Goal: Task Accomplishment & Management: Manage account settings

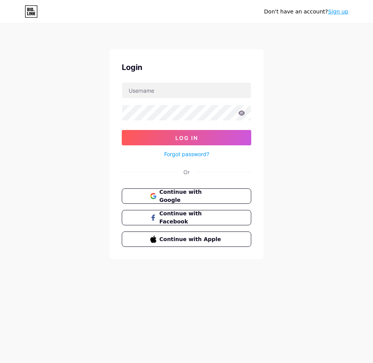
drag, startPoint x: 19, startPoint y: 12, endPoint x: 111, endPoint y: 21, distance: 92.4
click at [105, 20] on div "Don't have an account? Sign up" at bounding box center [186, 11] width 373 height 23
click at [171, 81] on div "Login Log In Forgot password? Or Continue with Google Continue with Facebook Co…" at bounding box center [186, 154] width 154 height 210
drag, startPoint x: 164, startPoint y: 87, endPoint x: 110, endPoint y: 114, distance: 60.8
click at [164, 87] on input "text" at bounding box center [186, 90] width 129 height 15
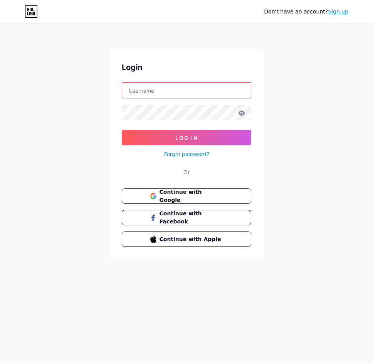
paste input "[EMAIL_ADDRESS][DOMAIN_NAME]"
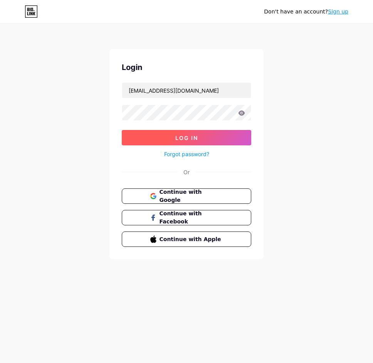
click at [158, 135] on button "Log In" at bounding box center [186, 137] width 129 height 15
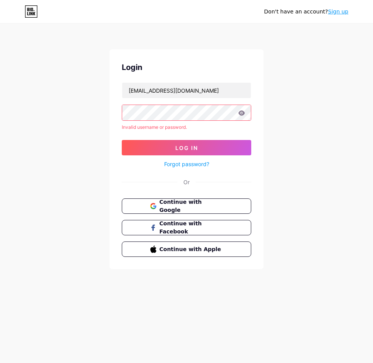
click at [244, 113] on icon at bounding box center [241, 112] width 7 height 5
click at [239, 112] on icon at bounding box center [241, 112] width 7 height 5
click at [242, 113] on icon at bounding box center [241, 112] width 7 height 5
click at [189, 90] on input "[EMAIL_ADDRESS][DOMAIN_NAME]" at bounding box center [186, 90] width 129 height 15
paste input "riskastiawan99"
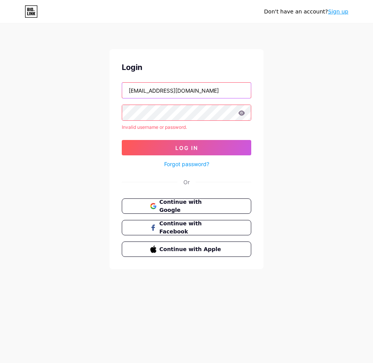
type input "riskastiawan990@gmail.com"
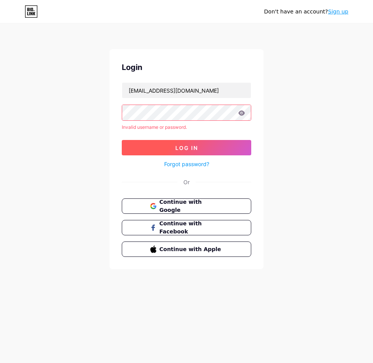
click at [173, 145] on button "Log In" at bounding box center [186, 147] width 129 height 15
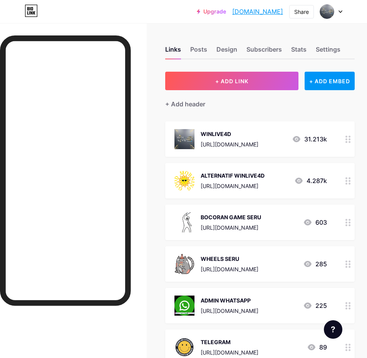
click at [197, 12] on link "Upgrade" at bounding box center [211, 11] width 29 height 6
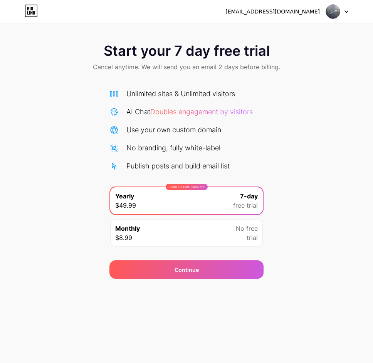
click at [183, 228] on div "Monthly $8.99 No free trial" at bounding box center [186, 233] width 152 height 27
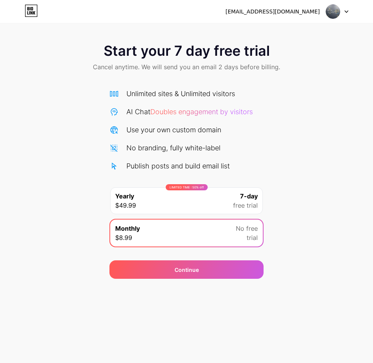
click at [345, 6] on div at bounding box center [337, 12] width 22 height 14
click at [285, 29] on li "Logout" at bounding box center [299, 31] width 95 height 21
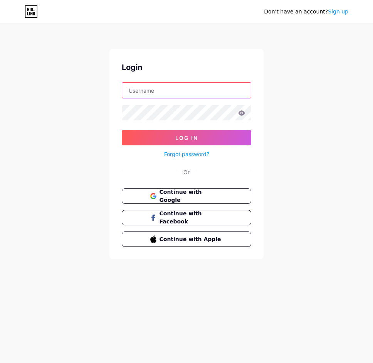
click at [176, 96] on input "text" at bounding box center [186, 90] width 129 height 15
paste input "[EMAIL_ADDRESS][DOMAIN_NAME]"
type input "[EMAIL_ADDRESS][DOMAIN_NAME]"
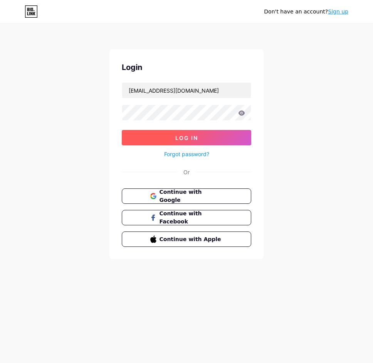
click at [151, 139] on button "Log In" at bounding box center [186, 137] width 129 height 15
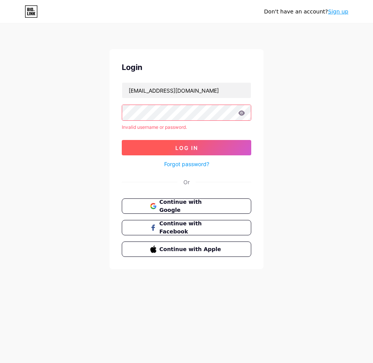
click at [187, 149] on span "Log In" at bounding box center [186, 148] width 23 height 7
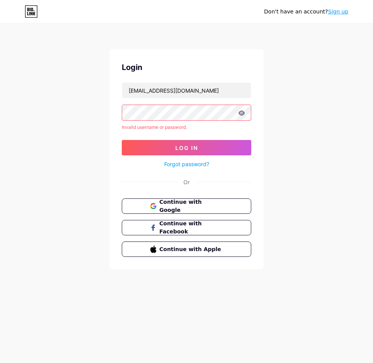
click at [25, 111] on div "Don't have an account? Sign up Login marebellofiore0@gmail.com Invalid username…" at bounding box center [186, 147] width 373 height 294
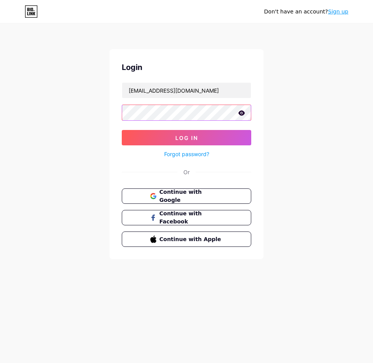
click at [122, 130] on button "Log In" at bounding box center [186, 137] width 129 height 15
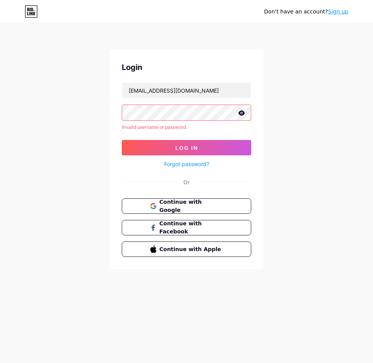
click at [240, 115] on icon at bounding box center [241, 112] width 7 height 5
click at [242, 110] on icon at bounding box center [241, 114] width 8 height 8
click at [244, 113] on icon at bounding box center [241, 112] width 7 height 5
click at [243, 113] on icon at bounding box center [241, 113] width 7 height 5
click at [0, 114] on html "Don't have an account? Sign up Login marebellofiore0@gmail.com Invalid username…" at bounding box center [186, 181] width 373 height 363
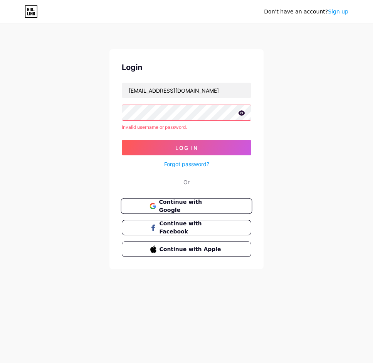
click at [150, 205] on icon at bounding box center [152, 204] width 5 height 3
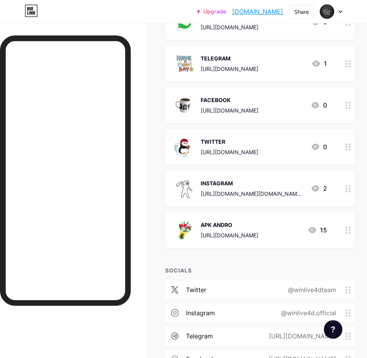
scroll to position [270, 0]
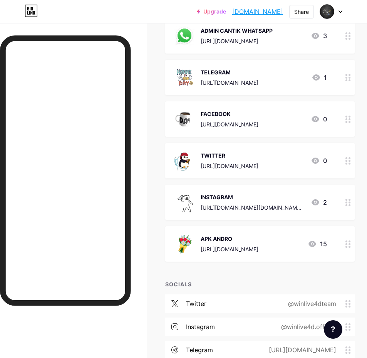
click at [197, 9] on link "Upgrade" at bounding box center [211, 11] width 29 height 6
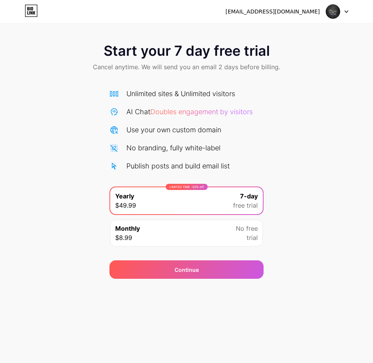
click at [200, 231] on div "Monthly $8.99 No free trial" at bounding box center [186, 233] width 152 height 27
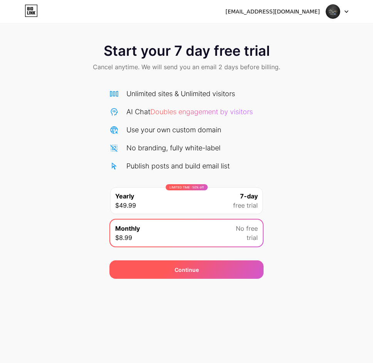
click at [165, 267] on div "Continue" at bounding box center [186, 270] width 154 height 18
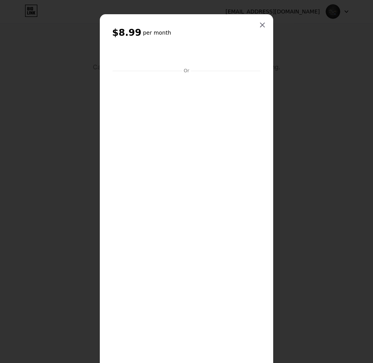
scroll to position [80, 0]
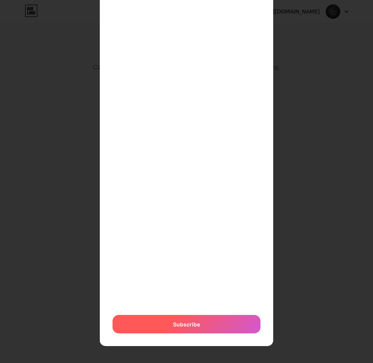
click at [203, 321] on div "Subscribe" at bounding box center [186, 324] width 148 height 18
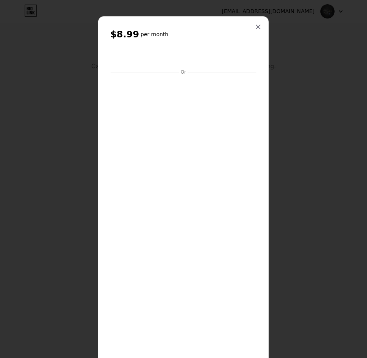
scroll to position [0, 0]
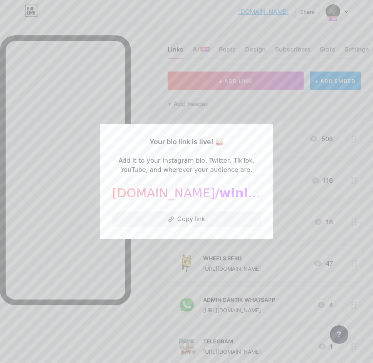
click at [247, 106] on div at bounding box center [186, 181] width 373 height 363
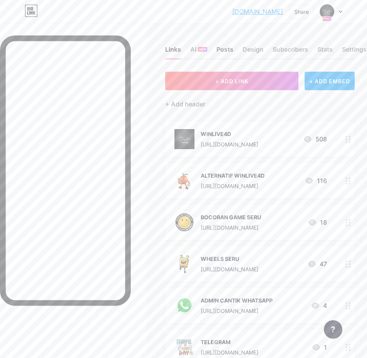
click at [224, 50] on div "Posts" at bounding box center [224, 52] width 17 height 14
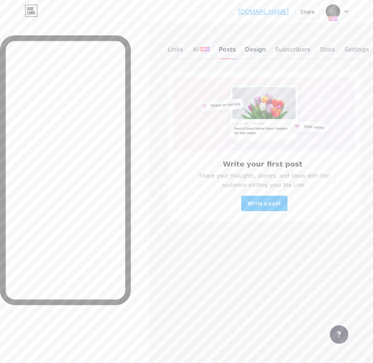
click at [253, 51] on div "Design" at bounding box center [255, 52] width 21 height 14
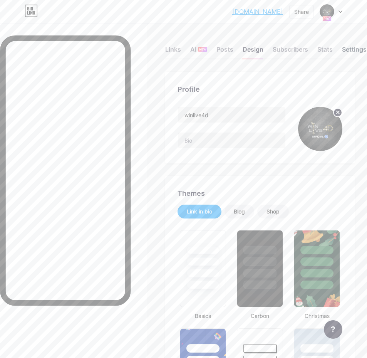
click at [345, 48] on div "Settings" at bounding box center [354, 52] width 25 height 14
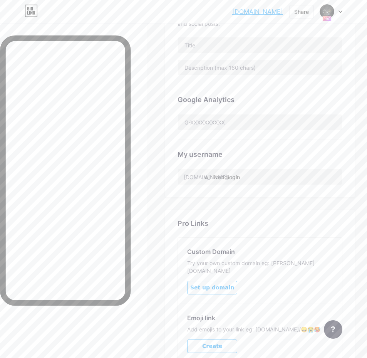
scroll to position [144, 0]
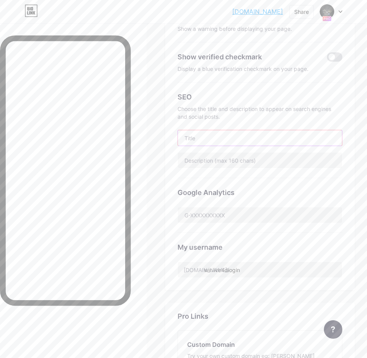
click at [232, 136] on input "text" at bounding box center [260, 137] width 164 height 15
paste input "WINLIVE4D - Platform Judi Online Gacor & Berlisensi Resmi"
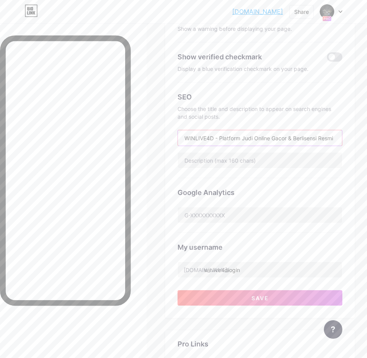
type input "WINLIVE4D - Platform Judi Online Gacor & Berlisensi Resmi"
click at [251, 160] on input "text" at bounding box center [260, 159] width 164 height 15
paste input "WINLIVE4D menghadirkan platform judi online gacor dengan lisensi resmi, game te…"
type input "WINLIVE4D menghadirkan platform judi online gacor dengan lisensi resmi, game te…"
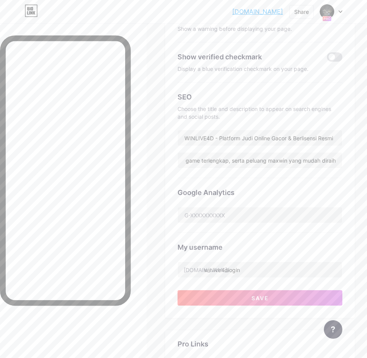
click at [255, 174] on div "SEO Choose the title and description to appear on search engines and social pos…" at bounding box center [259, 129] width 165 height 95
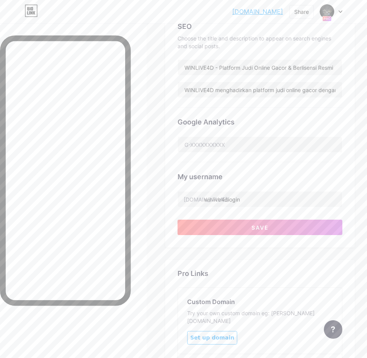
scroll to position [172, 0]
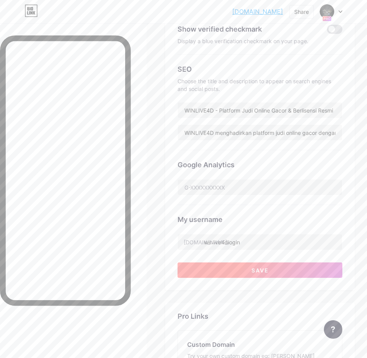
click at [229, 271] on button "Save" at bounding box center [259, 269] width 165 height 15
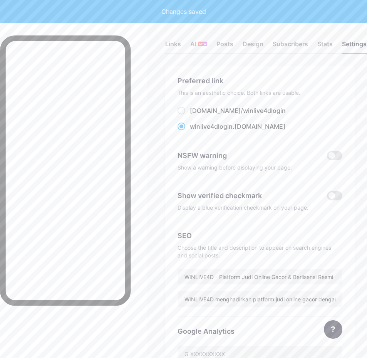
scroll to position [0, 0]
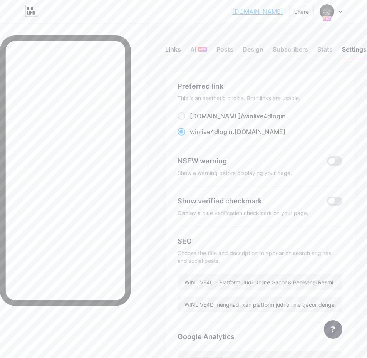
click at [178, 47] on div "Links" at bounding box center [173, 52] width 16 height 14
